Goal: Task Accomplishment & Management: Manage account settings

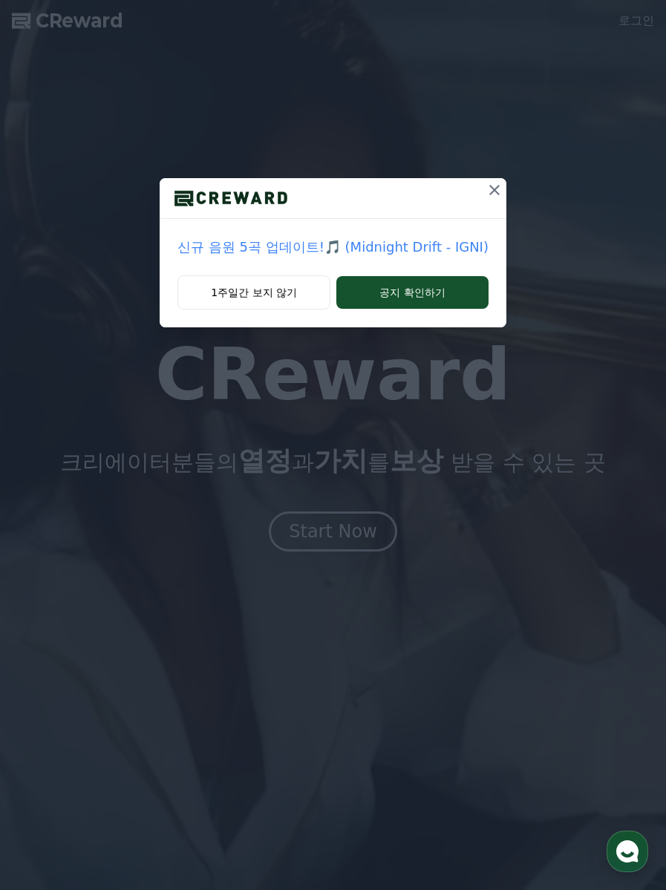
click at [261, 296] on button "1주일간 보지 않기" at bounding box center [253, 292] width 153 height 34
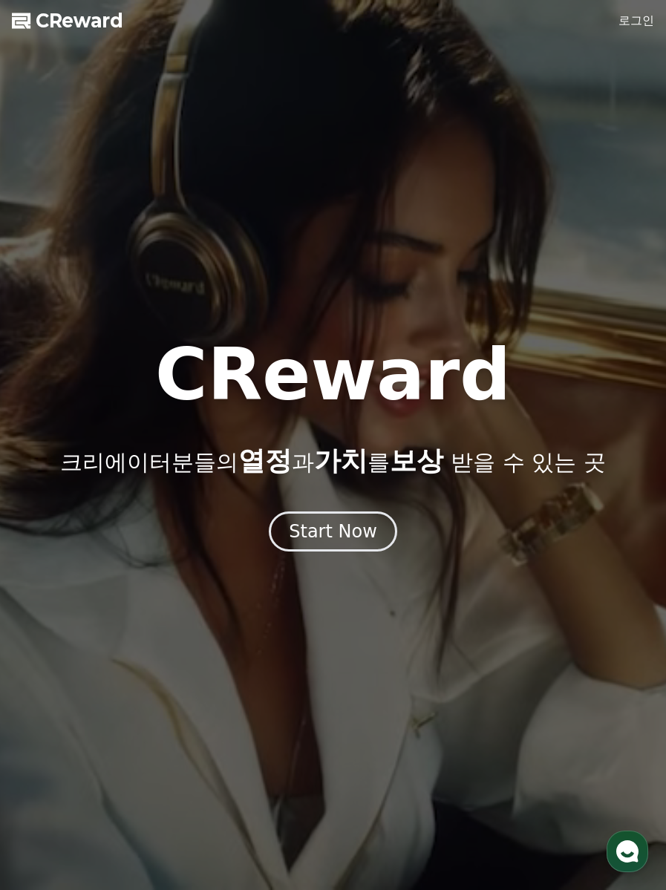
click at [636, 27] on link "로그인" at bounding box center [637, 21] width 36 height 18
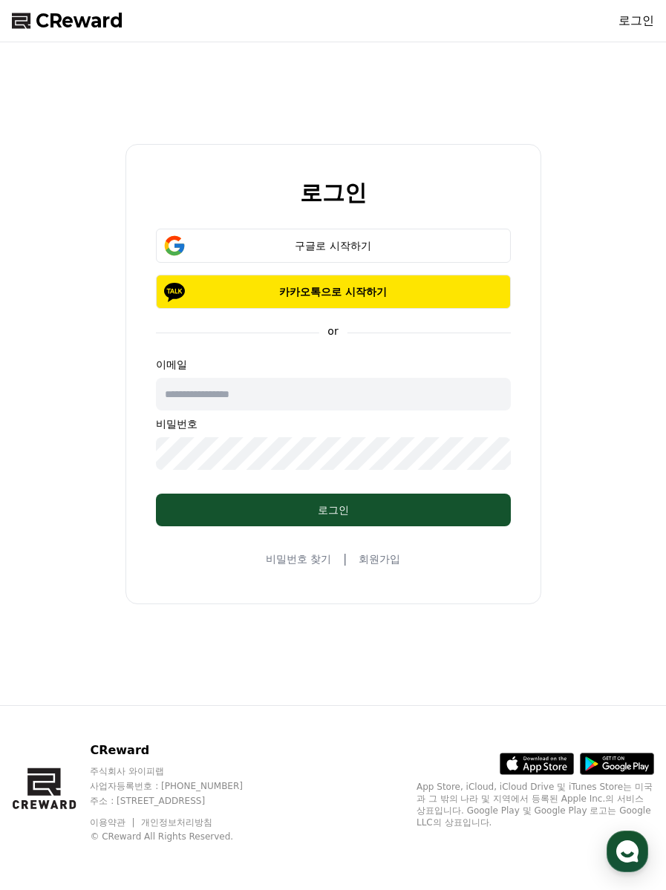
click at [348, 251] on div "구글로 시작하기" at bounding box center [333, 245] width 312 height 15
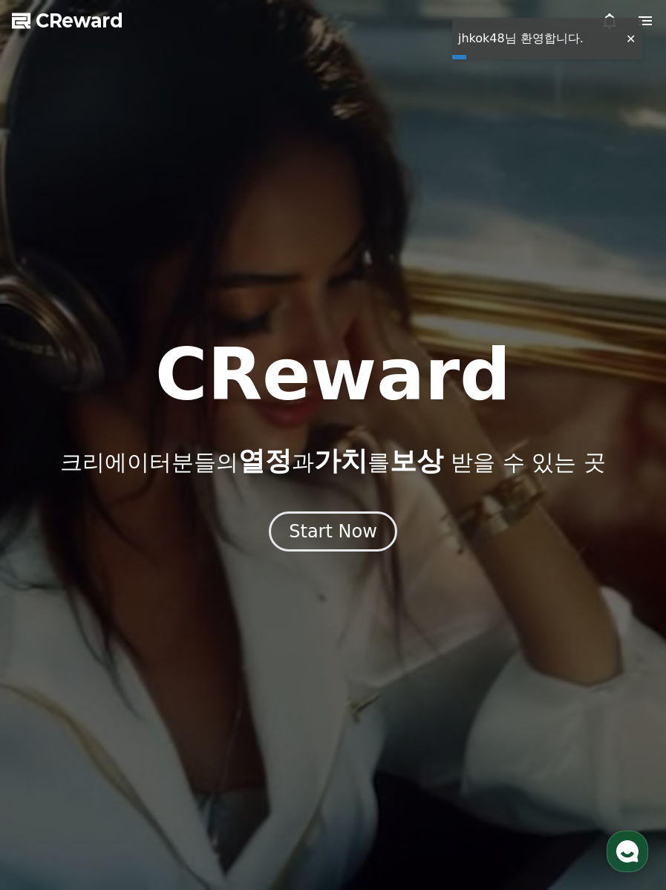
click at [630, 38] on div at bounding box center [631, 39] width 24 height 14
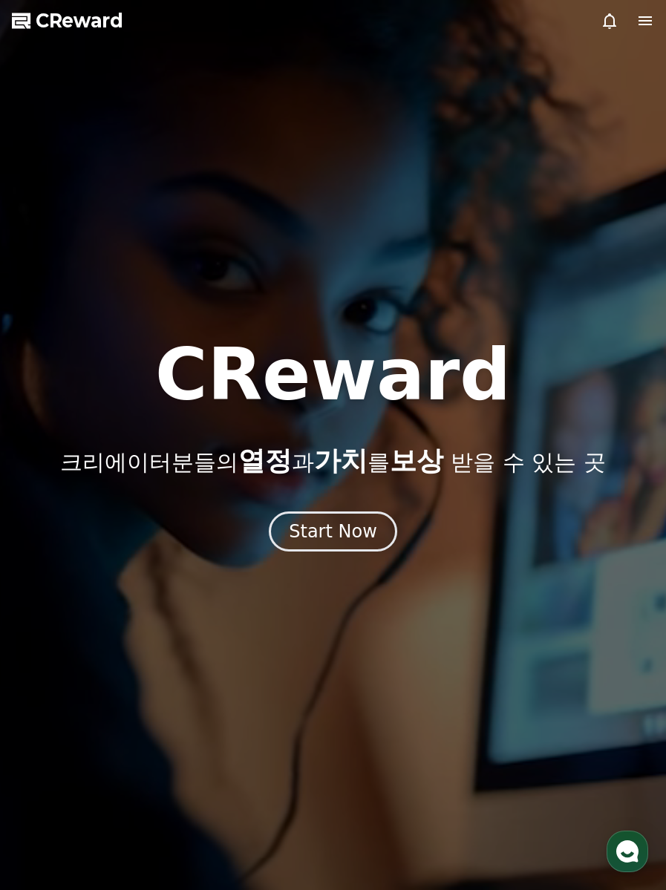
click at [644, 21] on icon at bounding box center [645, 20] width 13 height 9
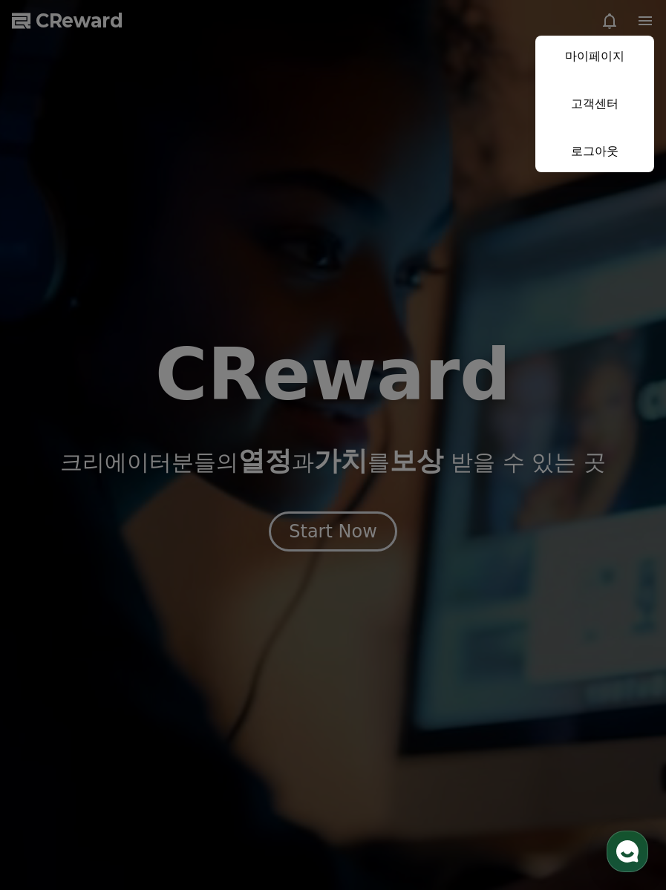
click at [604, 62] on link "마이페이지" at bounding box center [594, 57] width 119 height 42
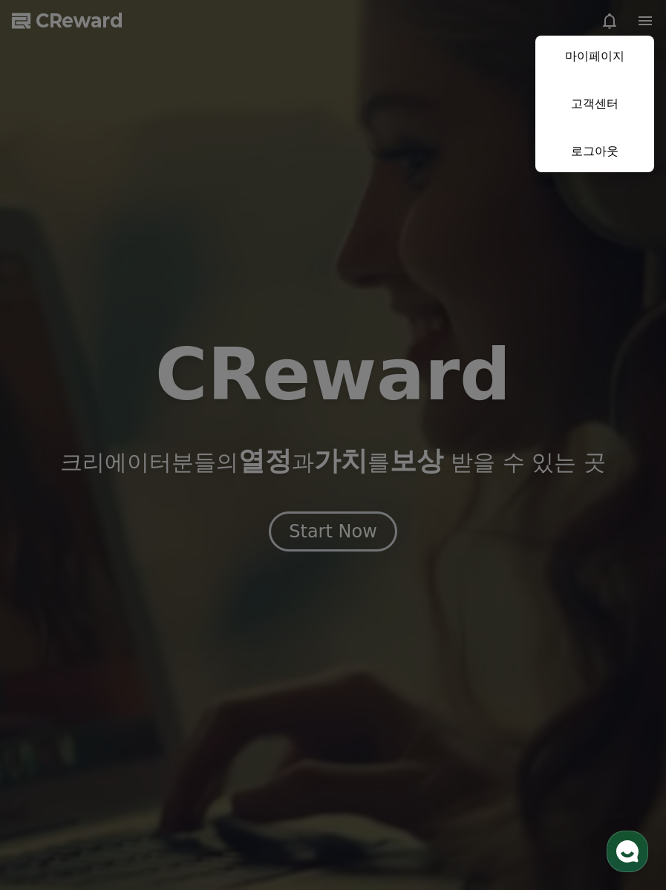
select select "**********"
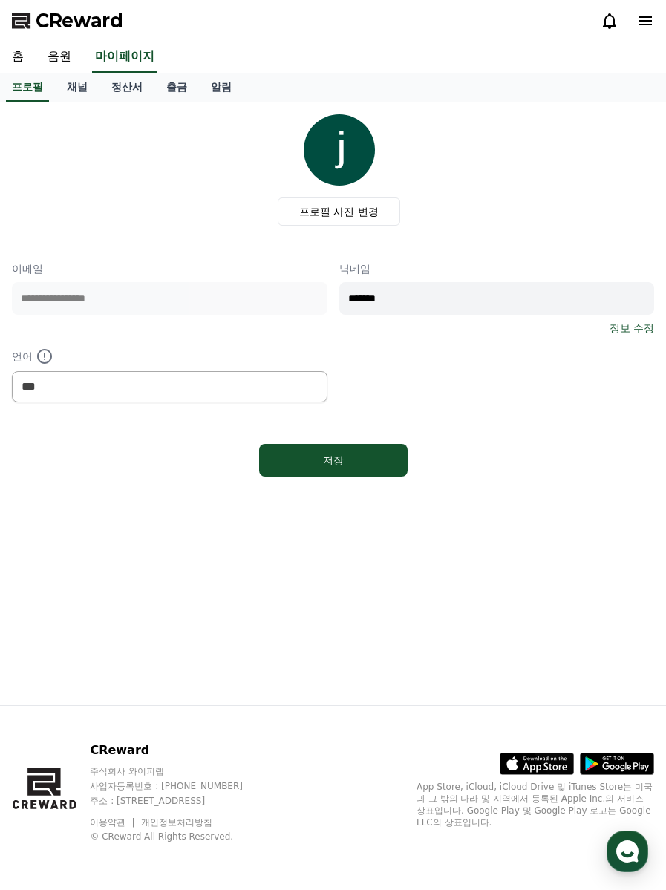
click at [86, 87] on link "채널" at bounding box center [77, 88] width 45 height 28
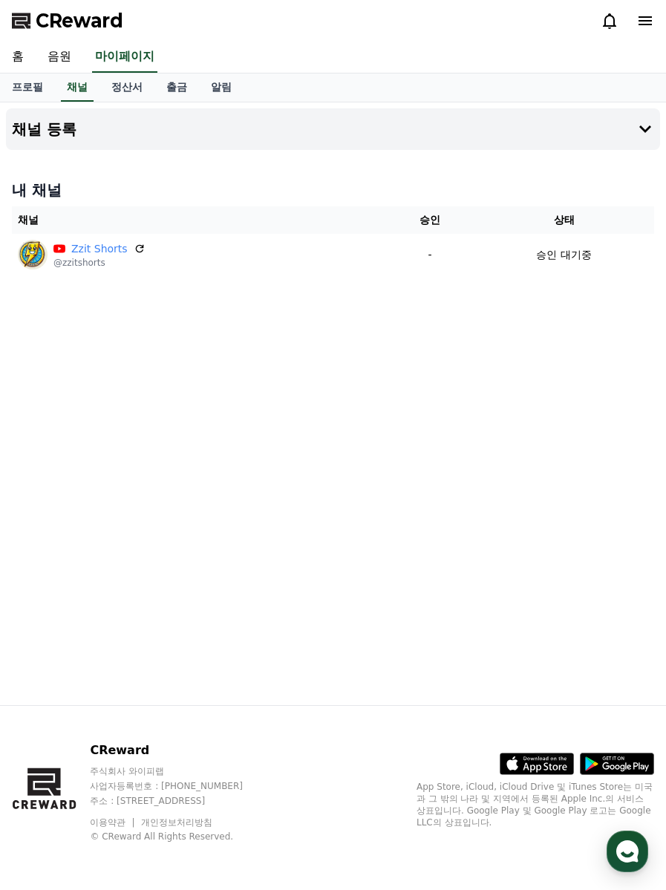
click at [136, 88] on link "정산서" at bounding box center [126, 88] width 55 height 28
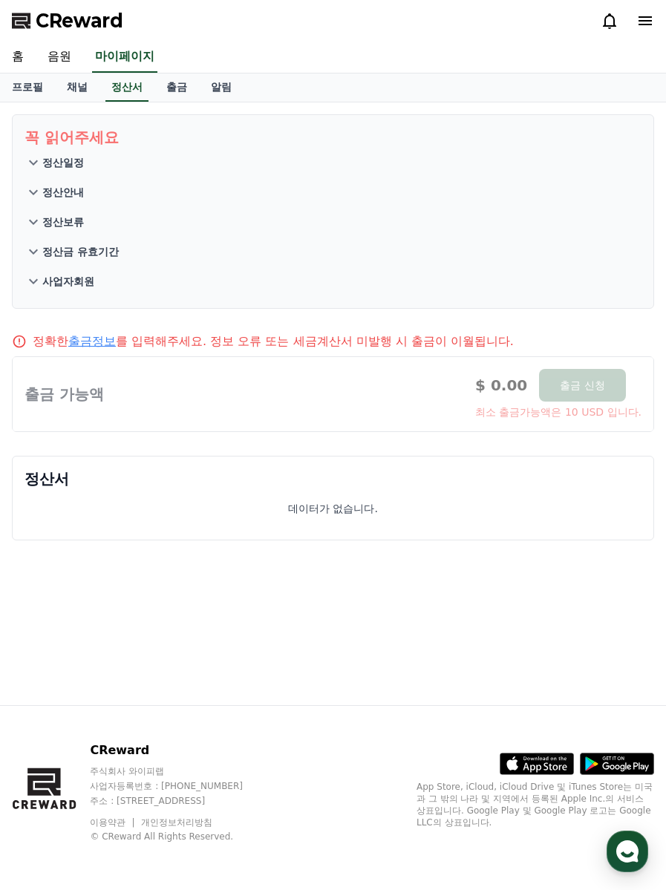
click at [75, 98] on link "채널" at bounding box center [77, 88] width 45 height 28
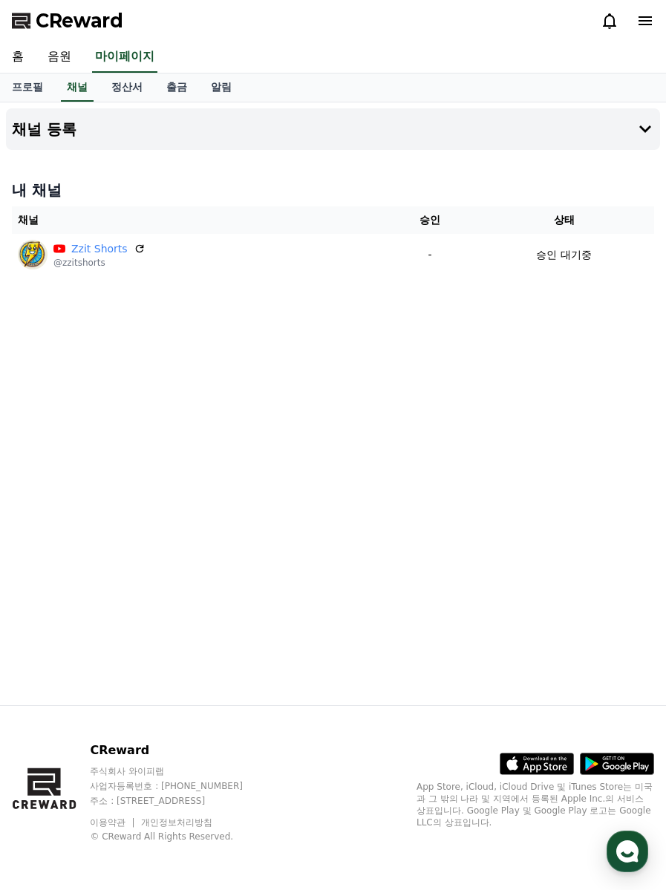
click at [69, 61] on link "음원" at bounding box center [60, 57] width 48 height 31
